Goal: Transaction & Acquisition: Complete application form

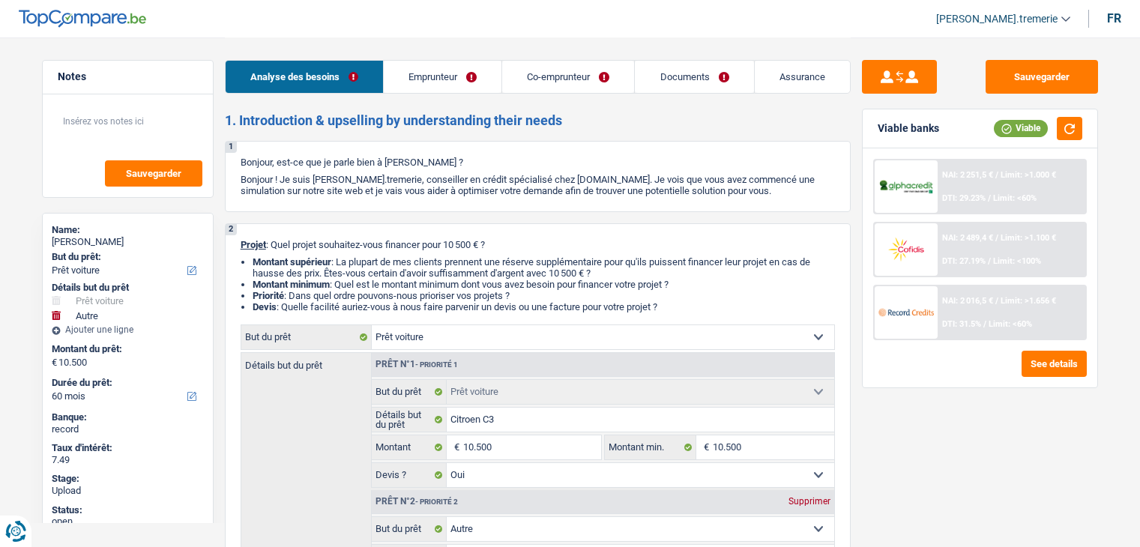
select select "car"
select select "other"
select select "60"
select select "car"
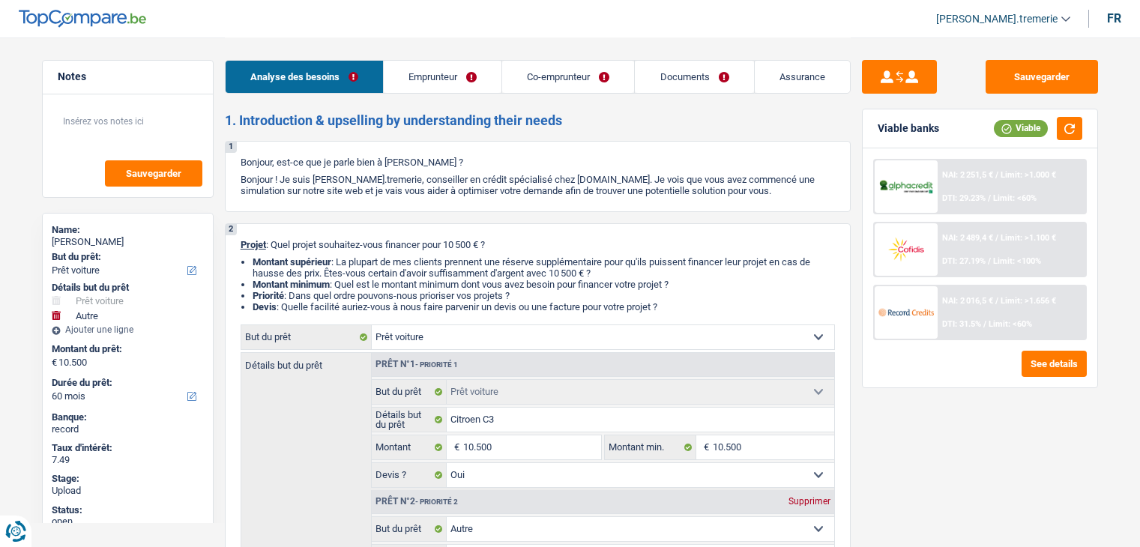
select select "car"
select select "yes"
select select "other"
select select "60"
select select "invalid"
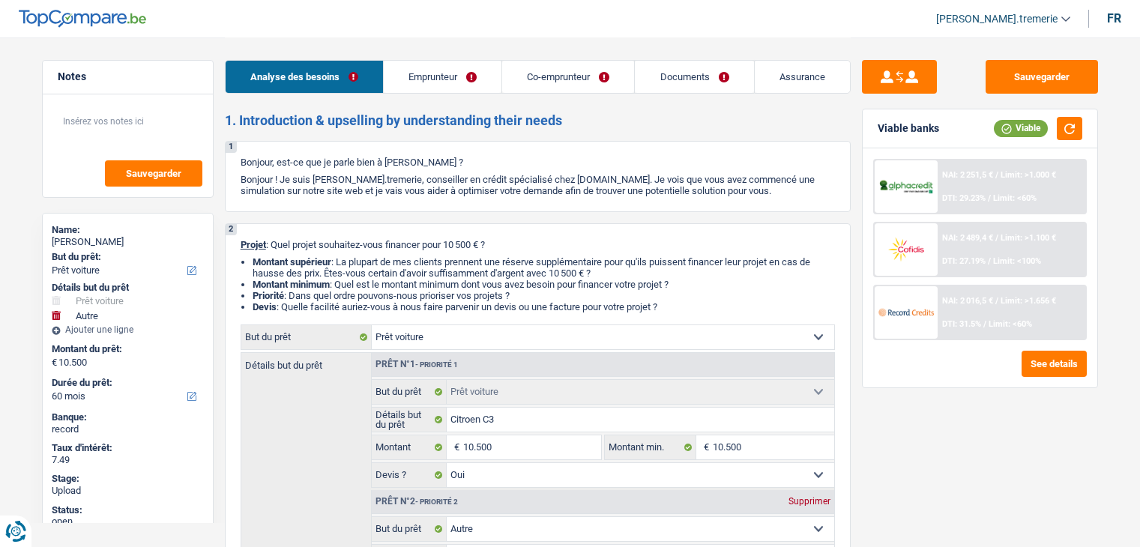
select select "invalid"
select select "disabilityPension"
select select "familyAllowances"
select select "disabilityPension"
select select "rents"
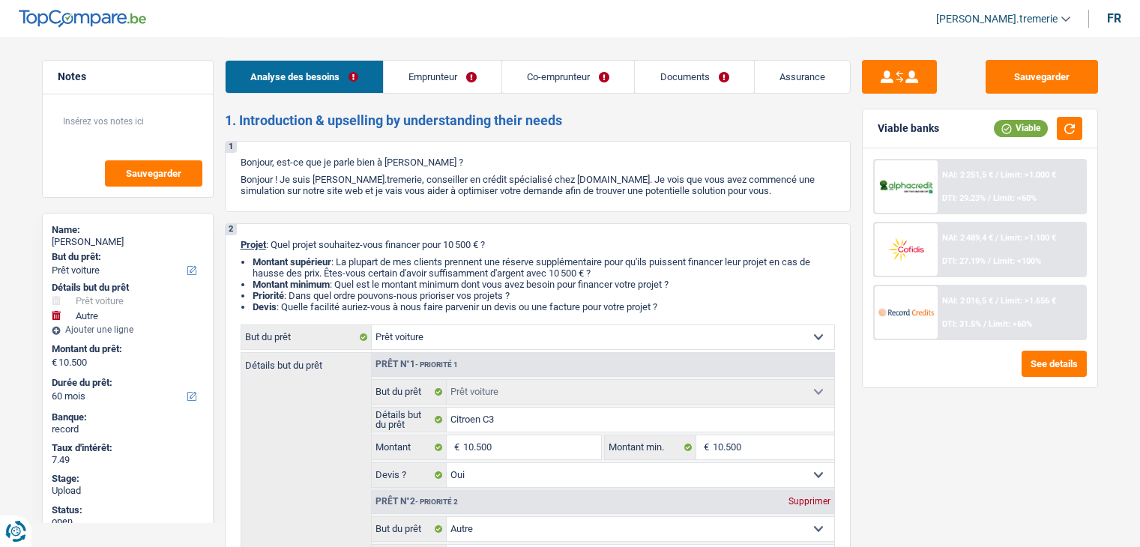
select select "car"
select select "yes"
select select "other"
select select "60"
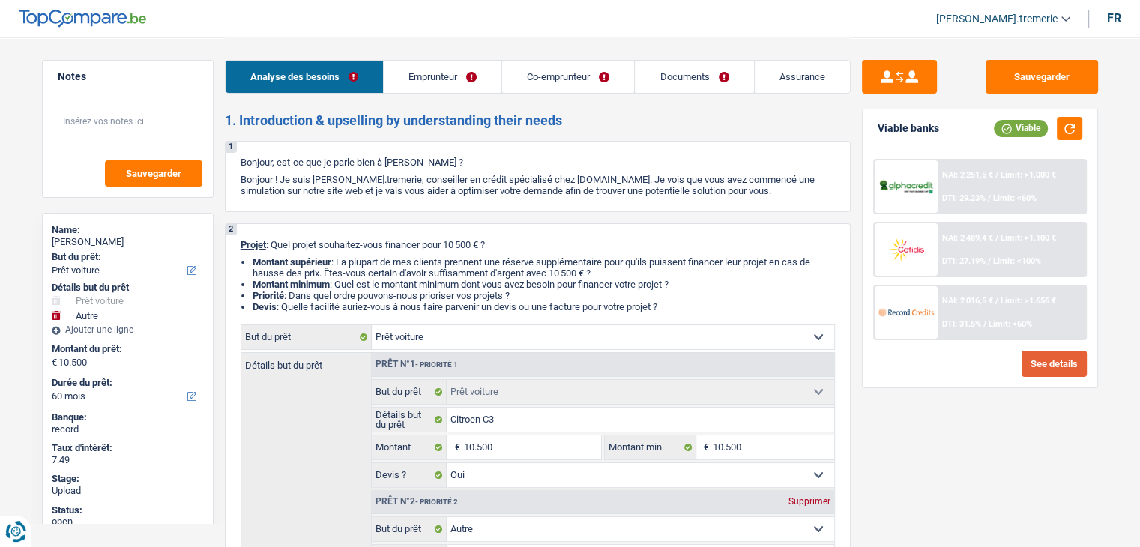
click at [1055, 361] on button "See details" at bounding box center [1054, 364] width 65 height 26
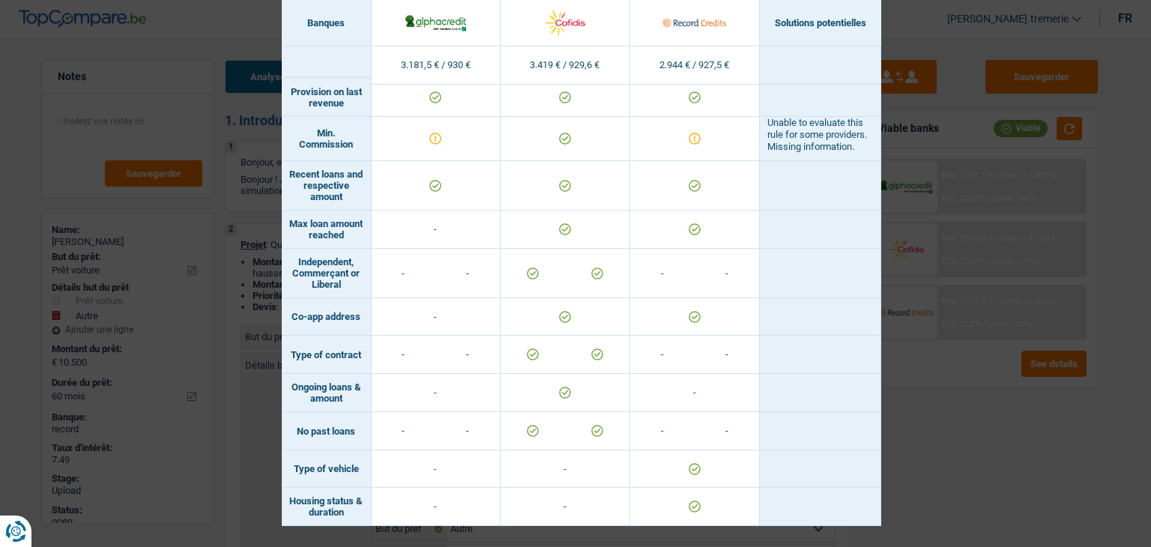
scroll to position [882, 0]
drag, startPoint x: 342, startPoint y: 403, endPoint x: 285, endPoint y: 393, distance: 57.8
click at [285, 393] on td "Ongoing loans & amount" at bounding box center [327, 393] width 90 height 38
copy td "Ongoing loans & amount"
drag, startPoint x: 349, startPoint y: 519, endPoint x: 286, endPoint y: 504, distance: 64.9
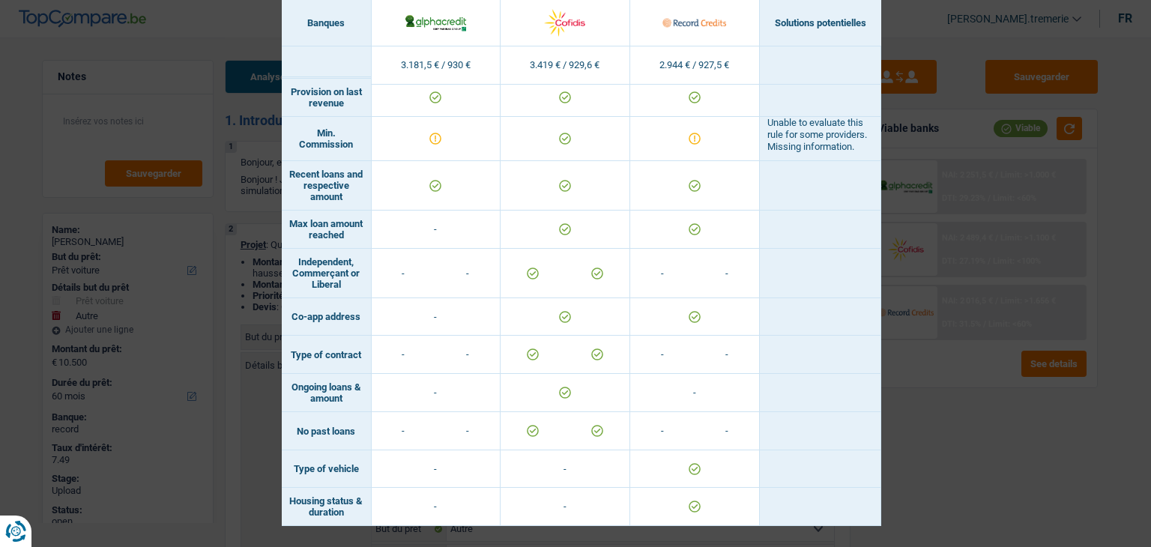
click at [286, 504] on td "Housing status & duration" at bounding box center [327, 507] width 90 height 38
copy td "Housing status & duration"
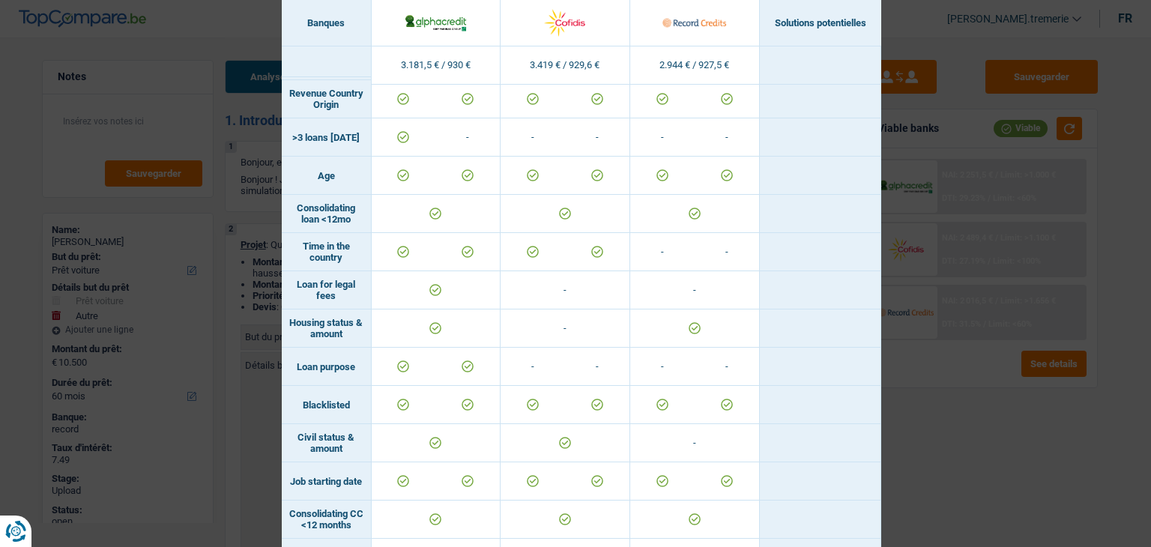
scroll to position [189, 0]
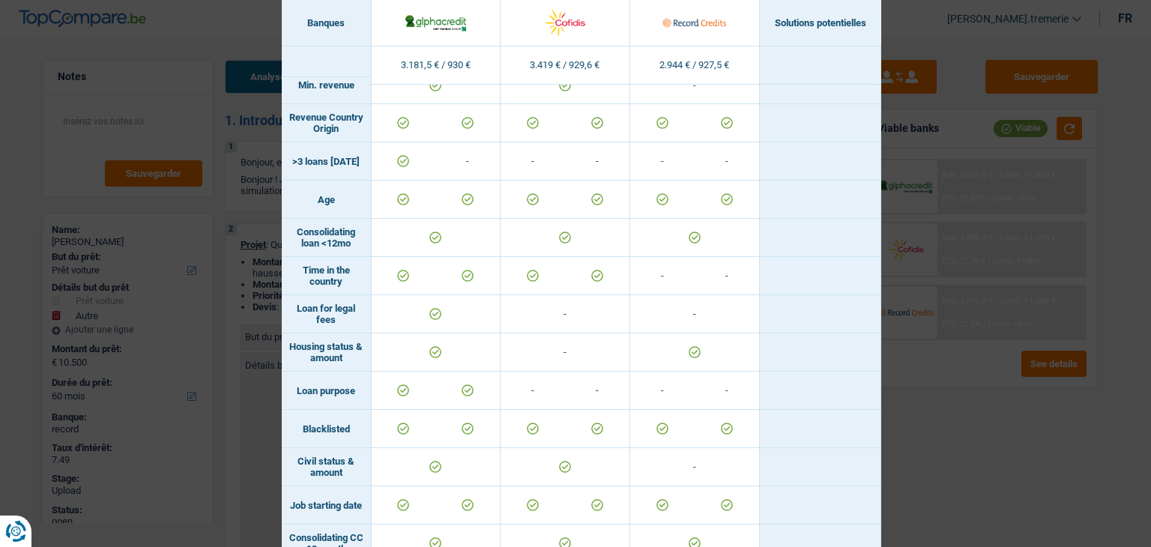
drag, startPoint x: 352, startPoint y: 242, endPoint x: 284, endPoint y: 234, distance: 68.7
click at [284, 234] on td "Consolidating loan <12mo" at bounding box center [327, 238] width 90 height 38
copy td "Consolidating loan <12mo"
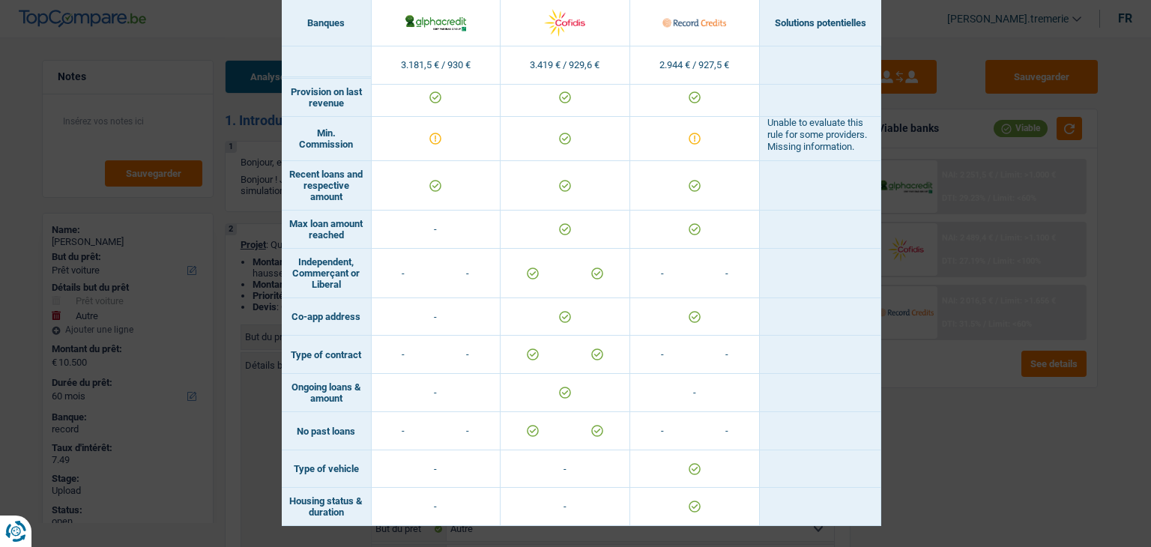
scroll to position [888, 0]
drag, startPoint x: 347, startPoint y: 398, endPoint x: 283, endPoint y: 385, distance: 65.7
click at [283, 385] on td "Ongoing loans & amount" at bounding box center [327, 393] width 90 height 38
copy td "Ongoing loans & amount"
